Goal: Task Accomplishment & Management: Use online tool/utility

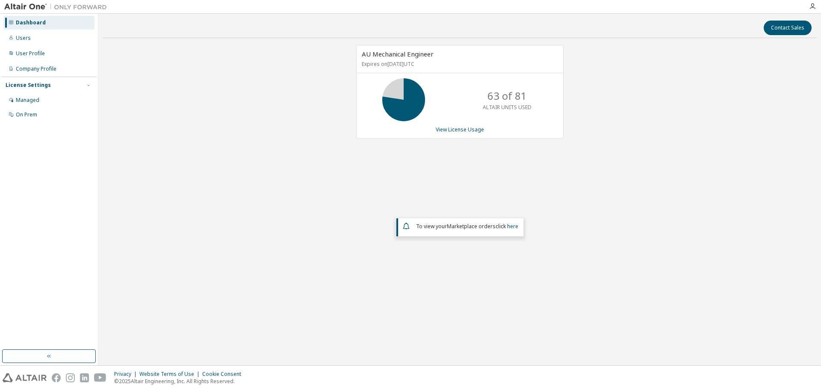
click at [464, 125] on div "AU Mechanical Engineer Expires on September 30, 2025 UTC 63 of 81 ALTAIR UNITS …" at bounding box center [459, 92] width 207 height 94
click at [467, 129] on link "View License Usage" at bounding box center [460, 129] width 48 height 7
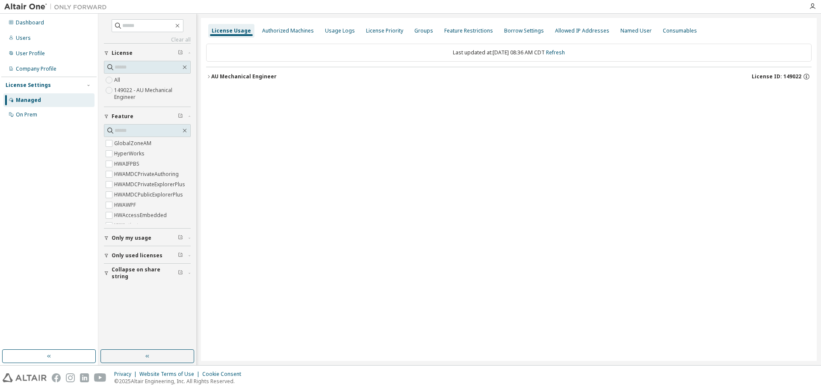
click at [231, 77] on div "AU Mechanical Engineer" at bounding box center [243, 76] width 65 height 7
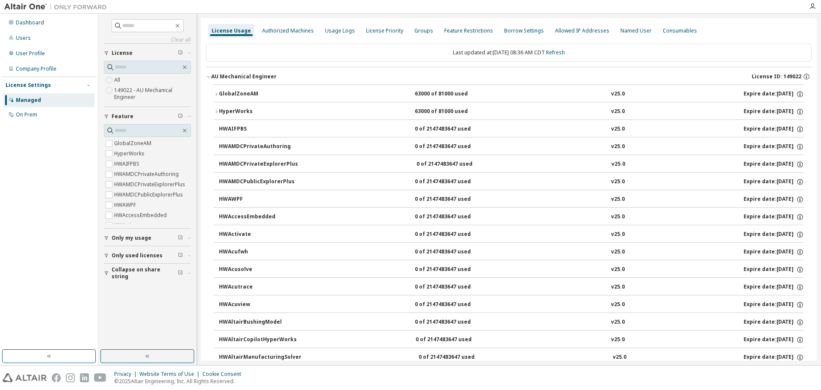
click at [235, 92] on div "GlobalZoneAM" at bounding box center [257, 94] width 77 height 8
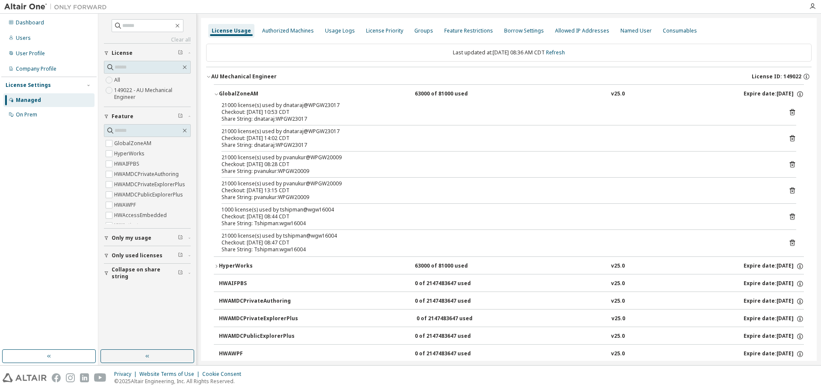
click at [790, 162] on icon at bounding box center [792, 164] width 5 height 6
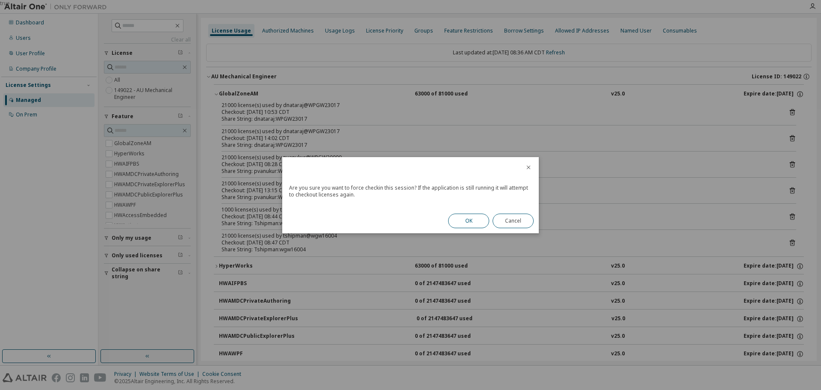
click at [476, 222] on button "OK" at bounding box center [468, 220] width 41 height 15
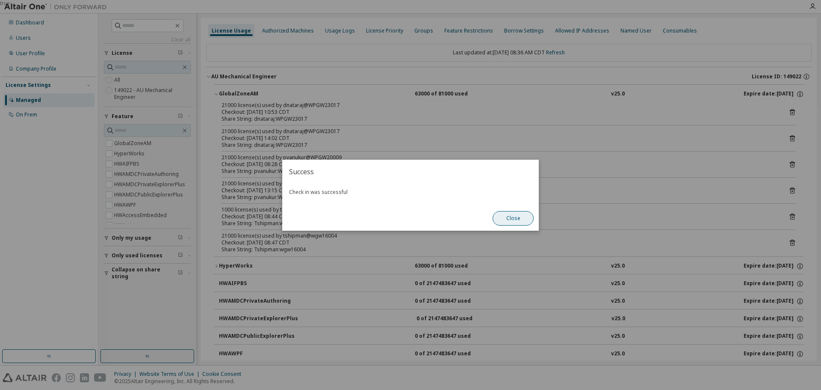
click at [518, 218] on button "Close" at bounding box center [513, 218] width 41 height 15
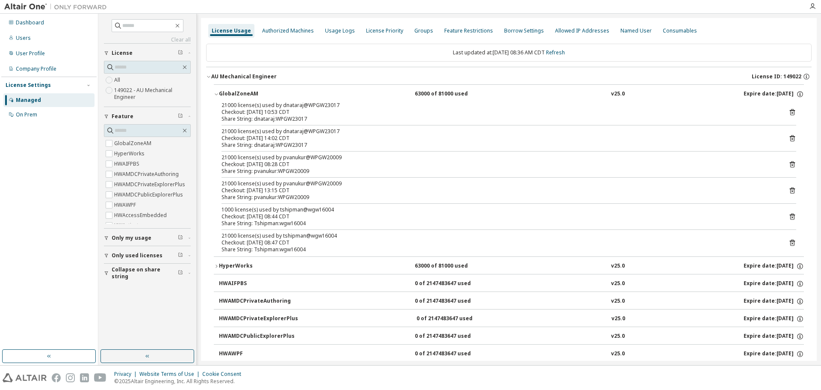
click at [790, 188] on icon at bounding box center [792, 190] width 5 height 6
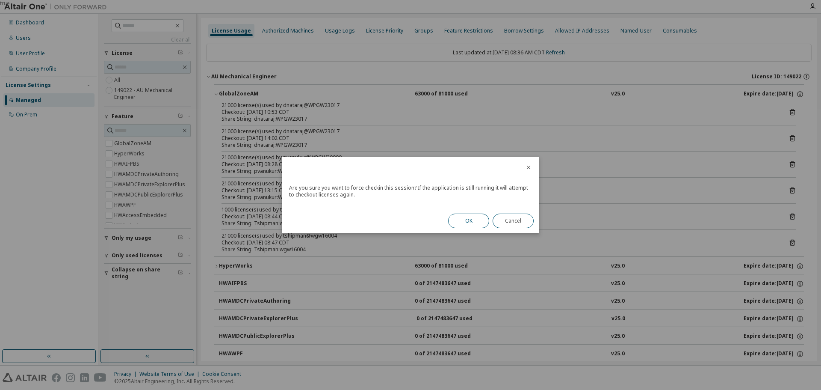
click at [464, 220] on button "OK" at bounding box center [468, 220] width 41 height 15
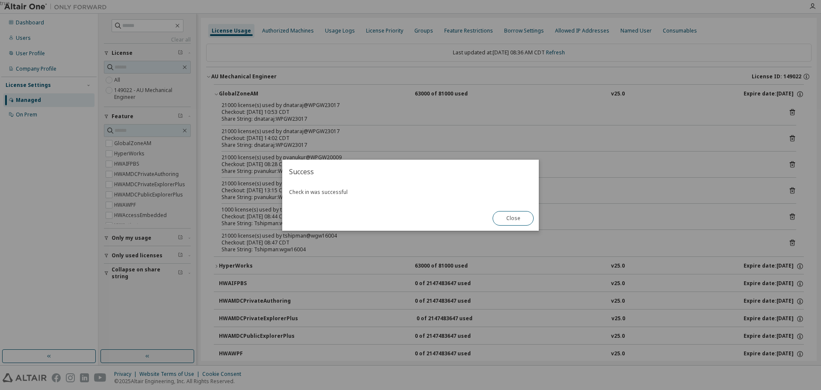
click at [499, 218] on button "Close" at bounding box center [513, 218] width 41 height 15
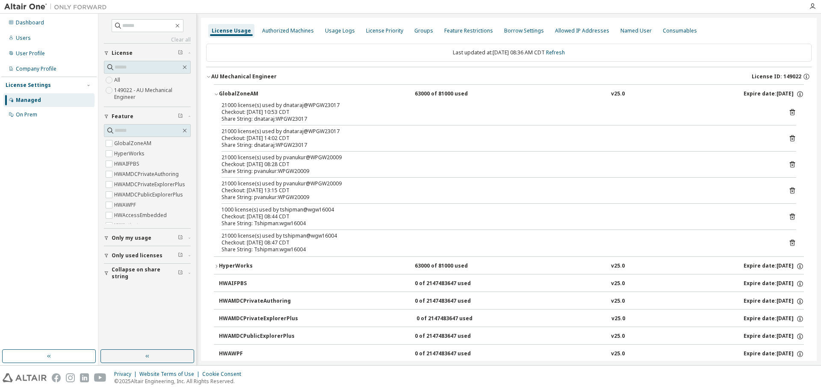
click at [788, 165] on icon at bounding box center [792, 164] width 8 height 8
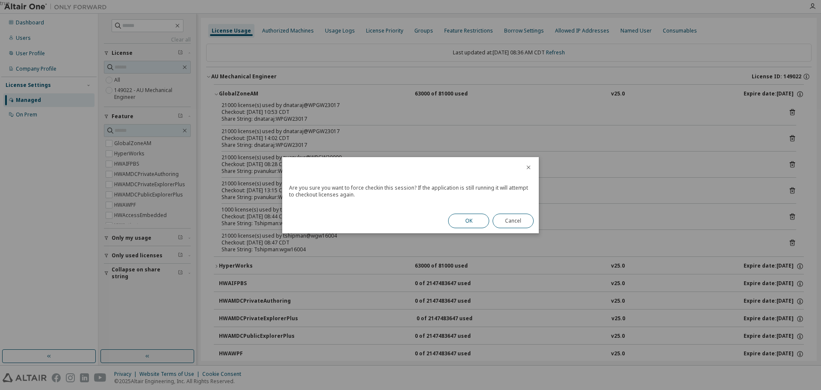
click at [474, 218] on button "OK" at bounding box center [468, 220] width 41 height 15
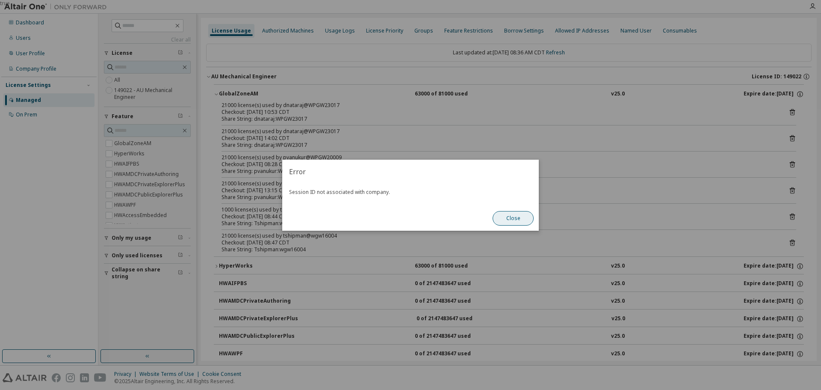
click at [514, 219] on button "Close" at bounding box center [513, 218] width 41 height 15
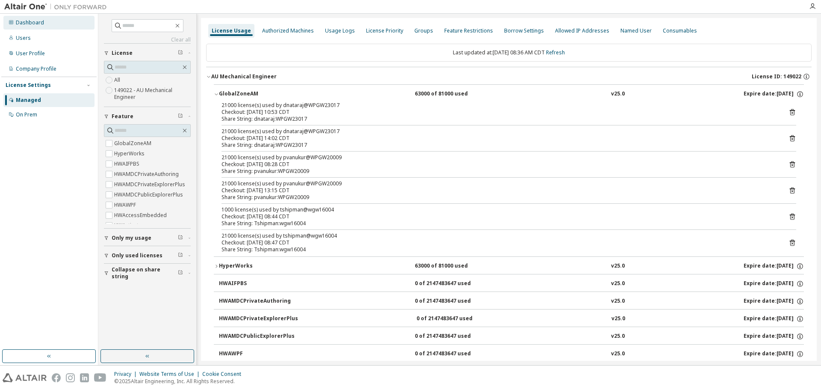
click at [15, 20] on div "Dashboard" at bounding box center [48, 23] width 91 height 14
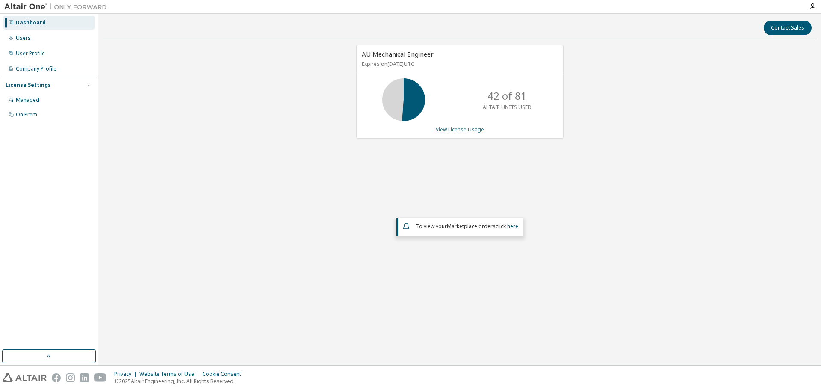
click at [446, 130] on link "View License Usage" at bounding box center [460, 129] width 48 height 7
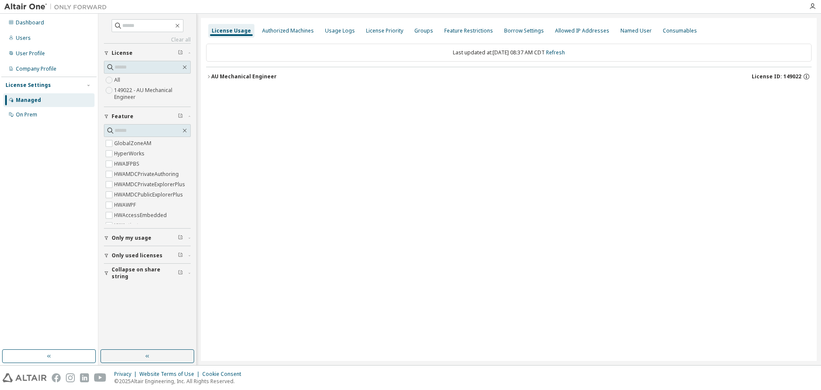
drag, startPoint x: 222, startPoint y: 86, endPoint x: 221, endPoint y: 79, distance: 7.0
click at [221, 86] on div "Last updated at: Fri 2025-09-12 08:37 AM CDT Refresh AU Mechanical Engineer Lic…" at bounding box center [508, 64] width 605 height 53
click at [221, 77] on div "AU Mechanical Engineer" at bounding box center [243, 76] width 65 height 7
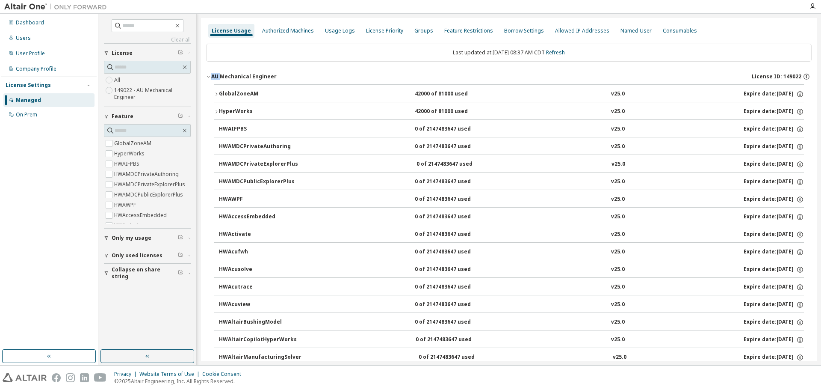
click at [226, 93] on div "GlobalZoneAM" at bounding box center [257, 94] width 77 height 8
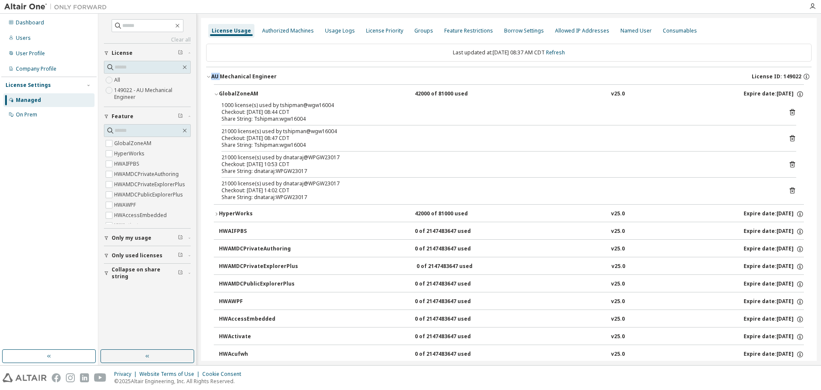
click at [407, 157] on div "21000 license(s) used by dnataraj@WPGW23017" at bounding box center [498, 157] width 554 height 7
click at [382, 111] on div "Checkout: 2025-09-11 08:44 CDT" at bounding box center [498, 112] width 554 height 7
